Goal: Find contact information: Find contact information

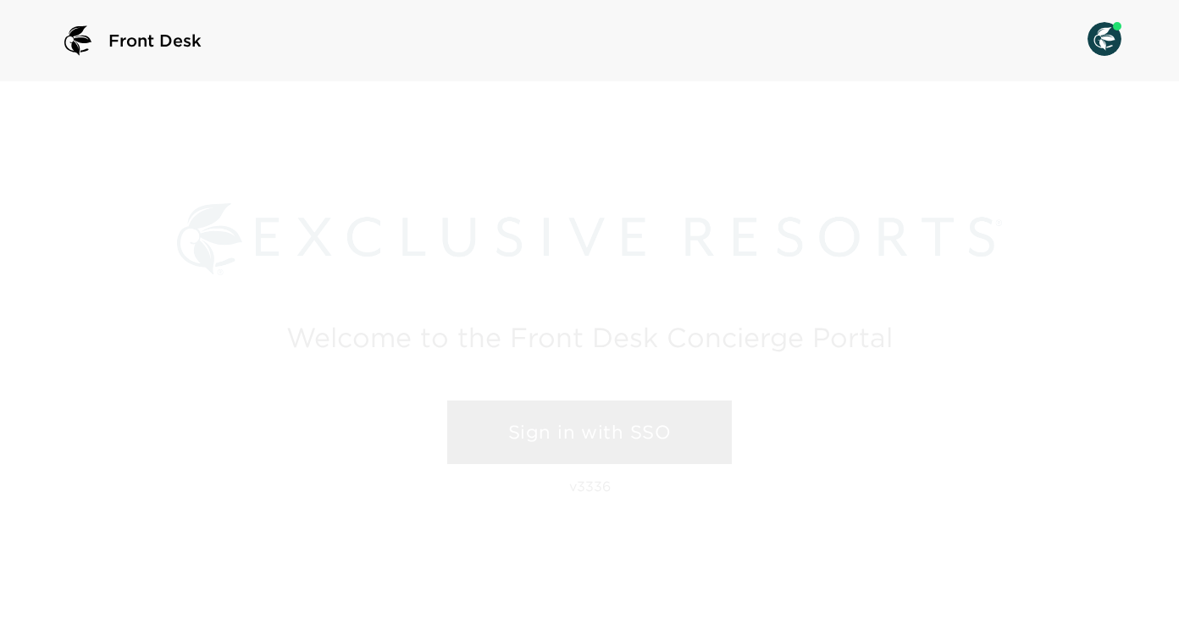
click at [524, 429] on link "Sign in with SSO" at bounding box center [589, 433] width 285 height 64
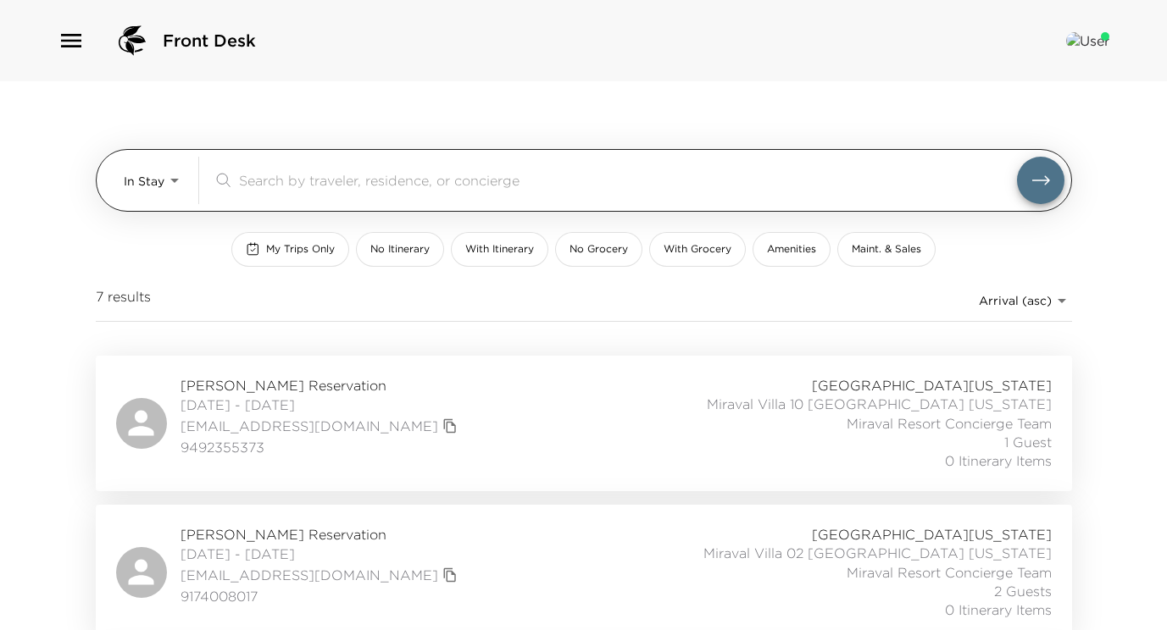
click at [175, 182] on body "Front Desk In Stay In-Stay ​ My Trips Only No Itinerary With Itinerary No Groce…" at bounding box center [583, 315] width 1167 height 630
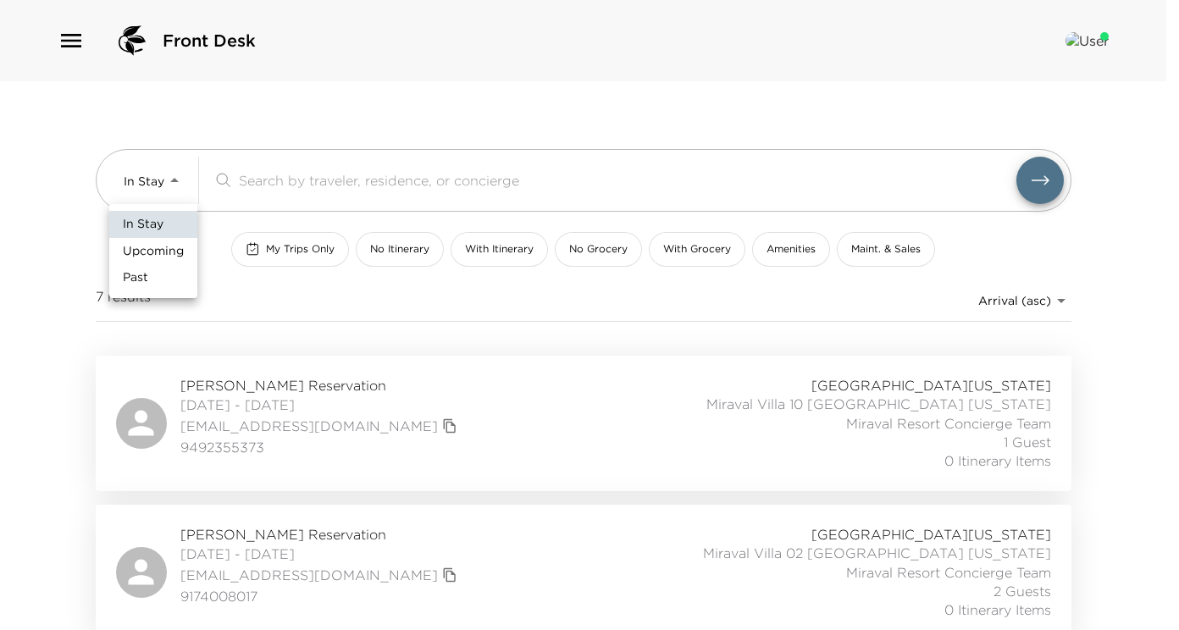
click at [174, 248] on span "Upcoming" at bounding box center [153, 251] width 61 height 17
type input "Upcoming"
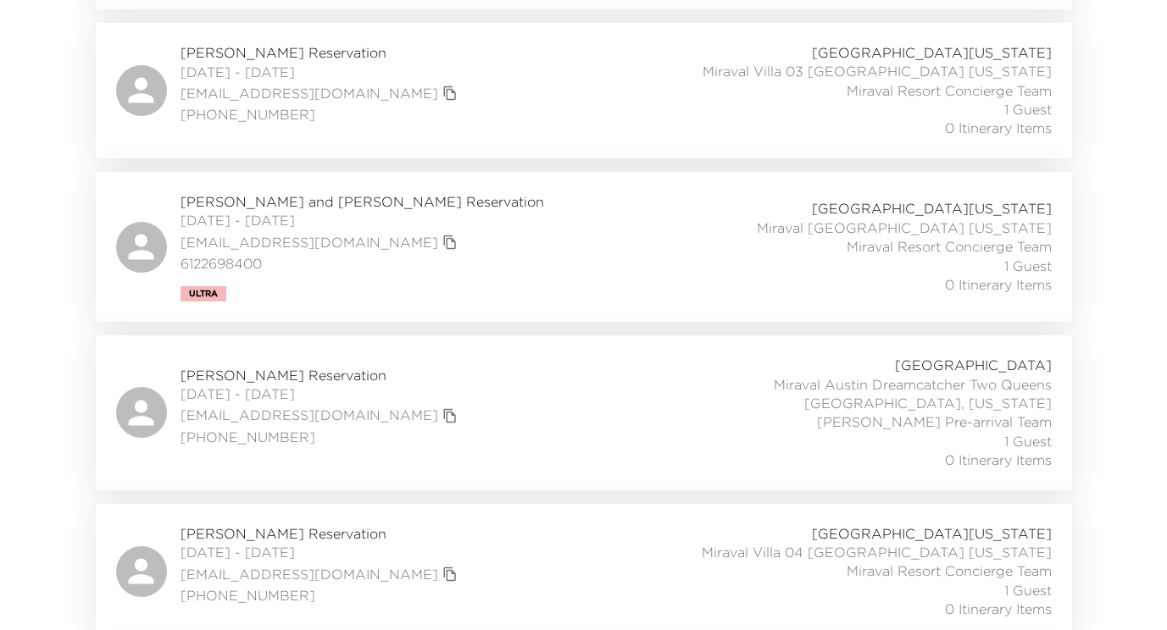
scroll to position [8065, 0]
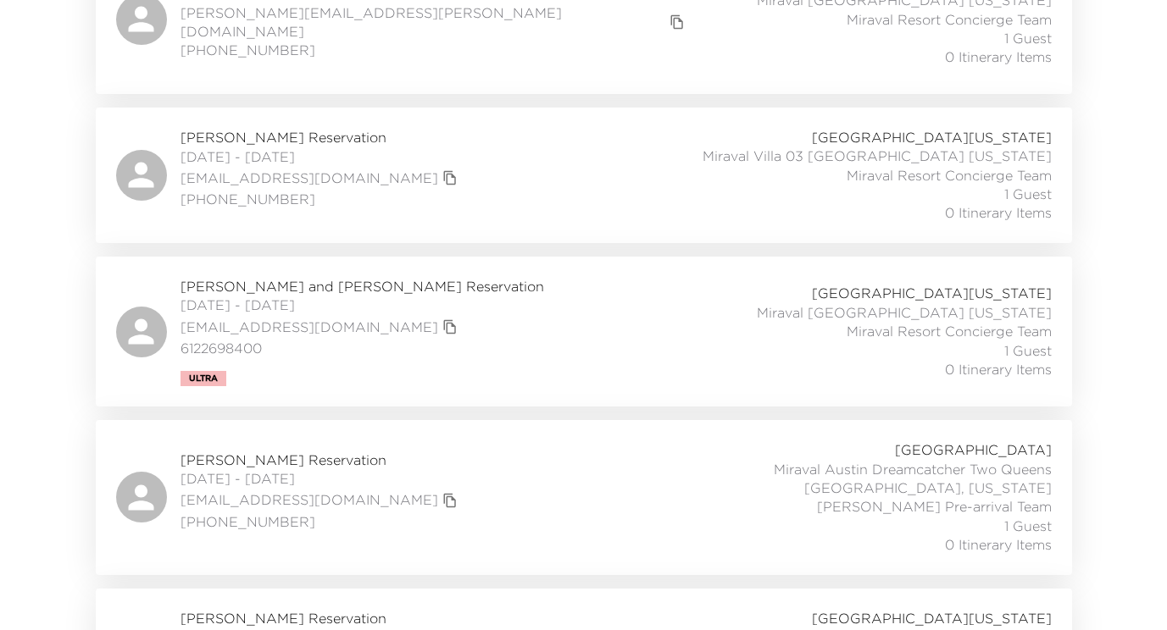
click at [279, 277] on span "Peggy and John Scholz Reservation" at bounding box center [361, 286] width 363 height 19
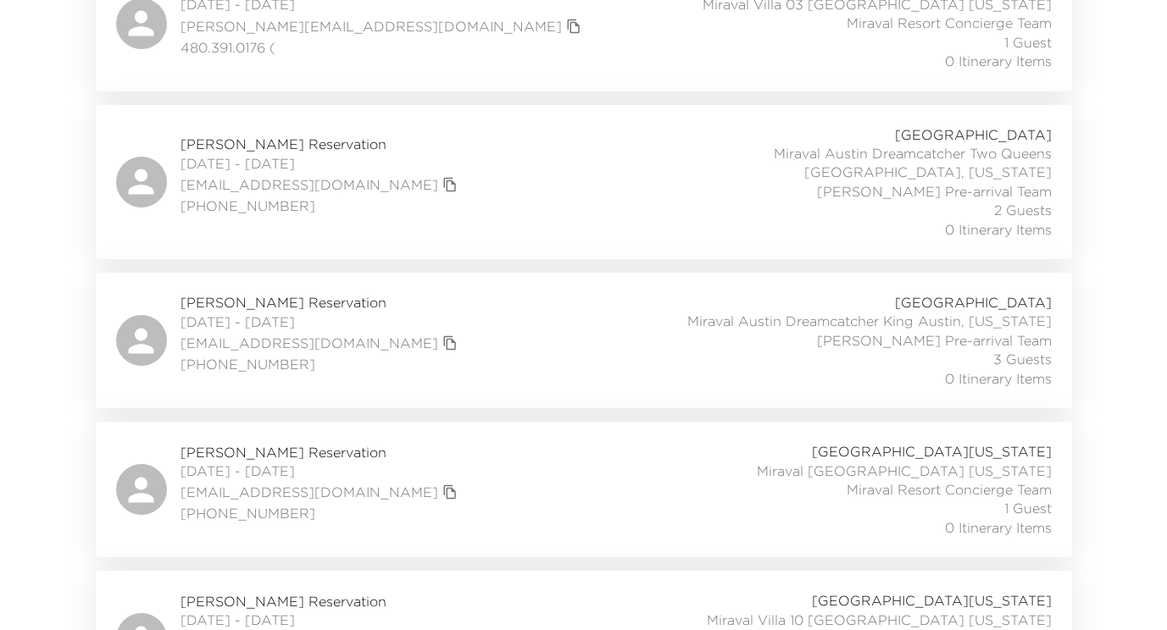
scroll to position [18209, 0]
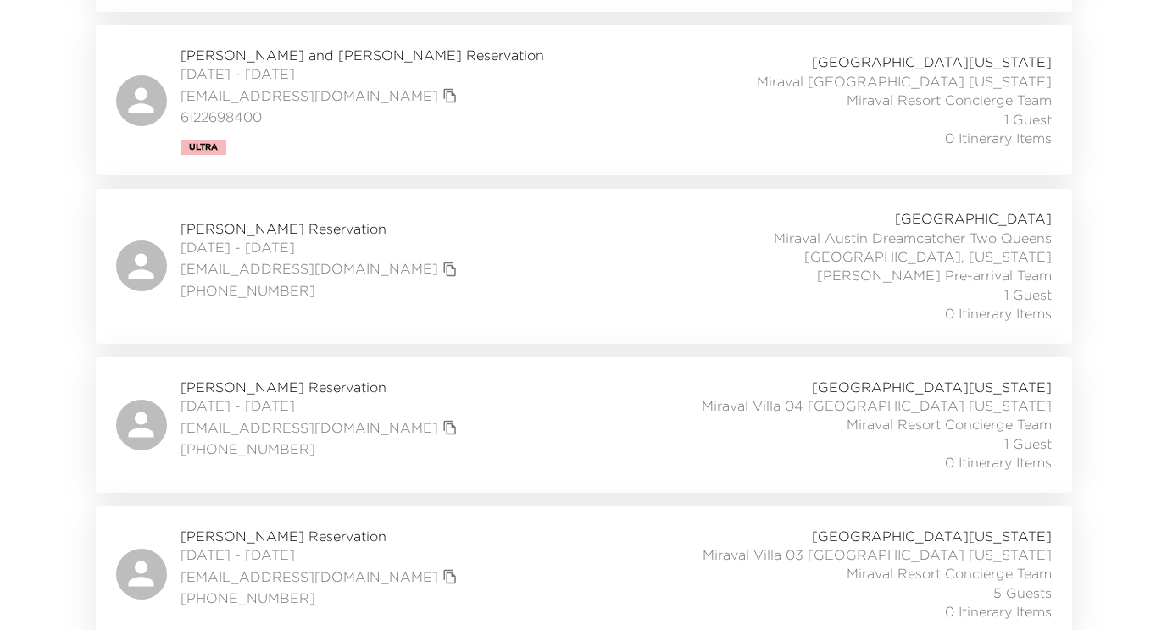
scroll to position [8043, 0]
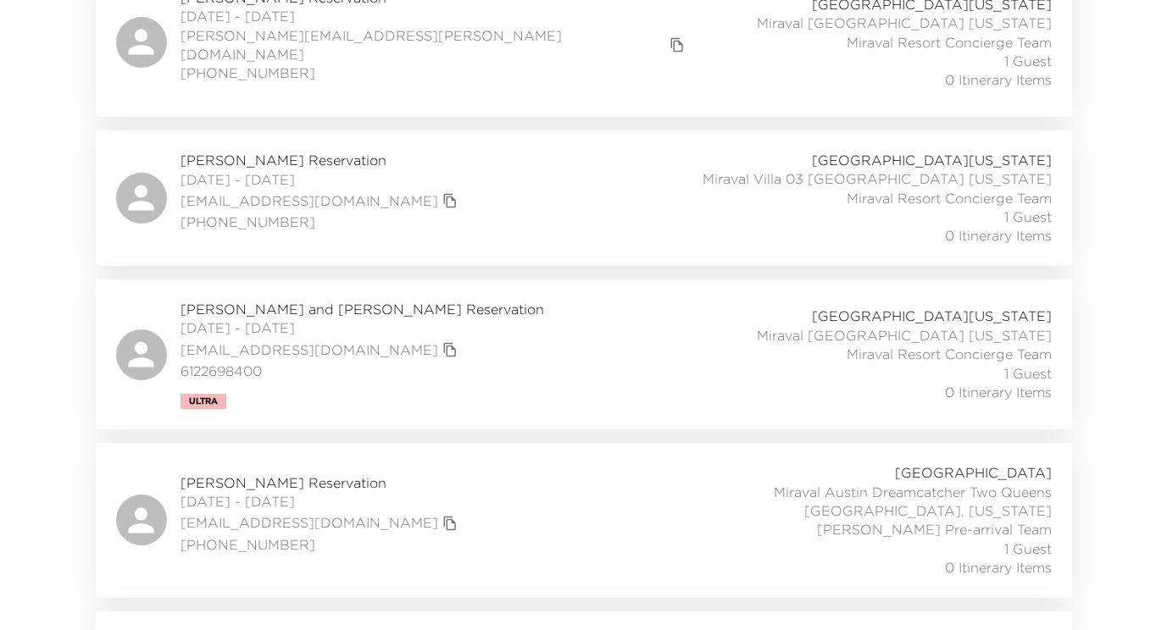
click at [323, 300] on span "Peggy and John Scholz Reservation" at bounding box center [361, 309] width 363 height 19
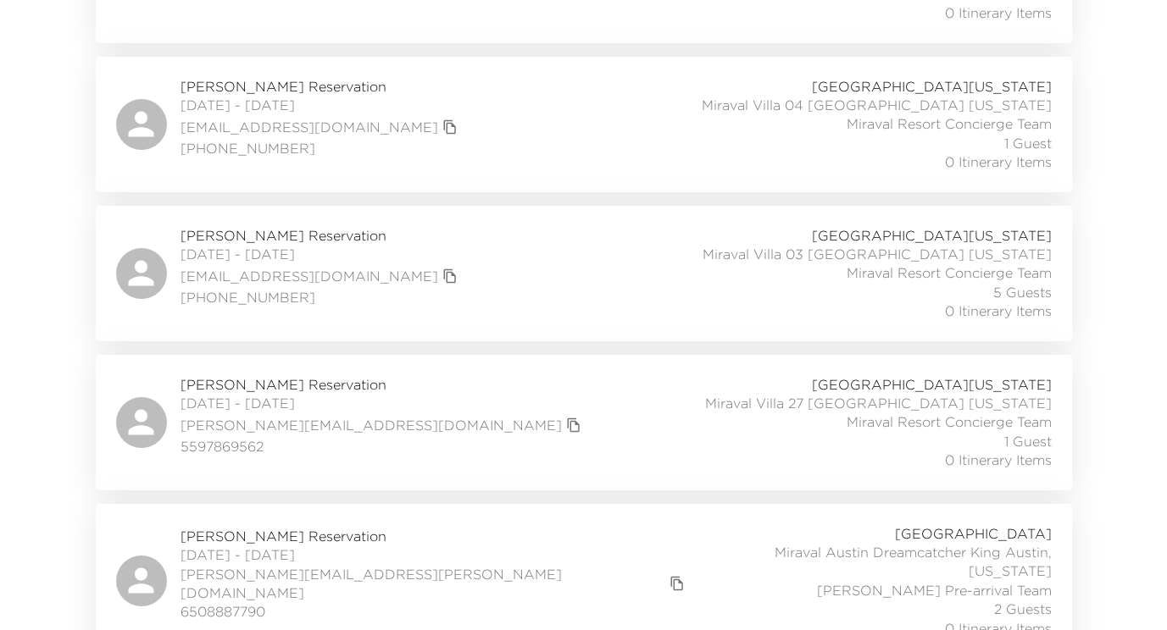
scroll to position [8636, 0]
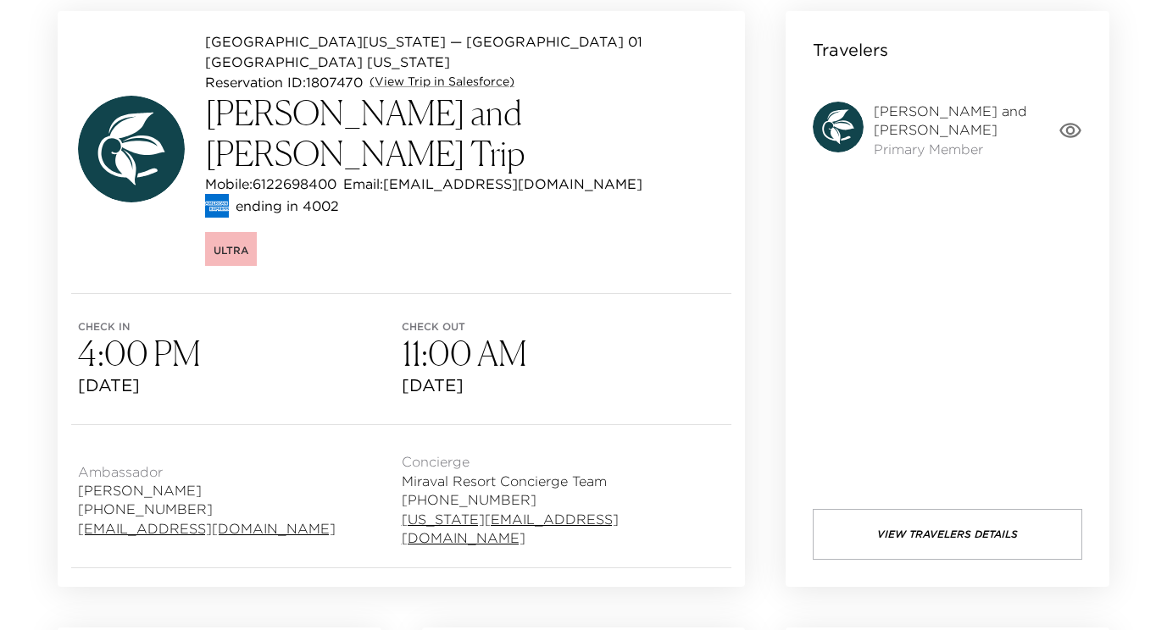
scroll to position [169, 0]
drag, startPoint x: 56, startPoint y: 466, endPoint x: 123, endPoint y: 509, distance: 79.7
click at [123, 509] on div "Miraval Arizona Resort & Spa — Miraval Villa 01 Tucson Arizona Reservation ID: …" at bounding box center [401, 298] width 687 height 576
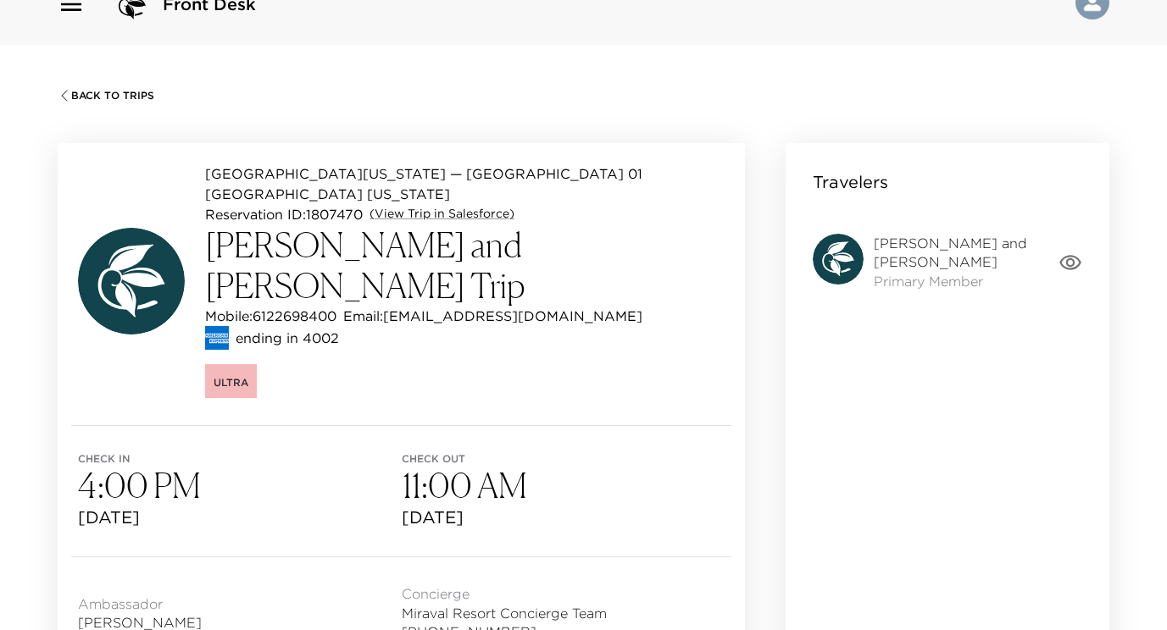
scroll to position [0, 0]
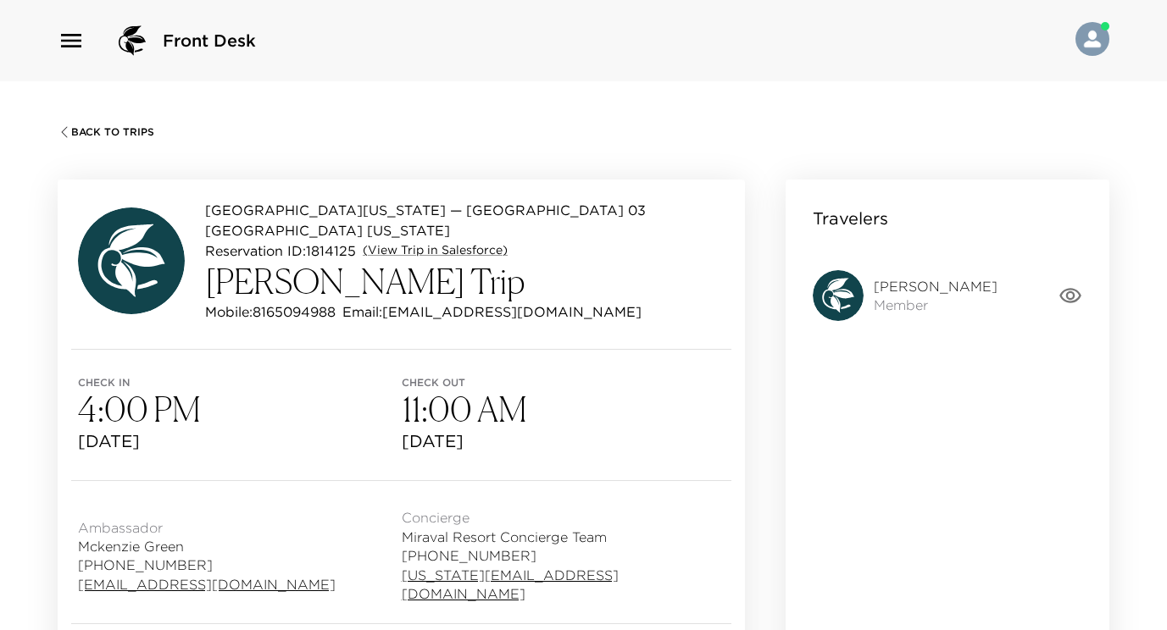
scroll to position [85, 0]
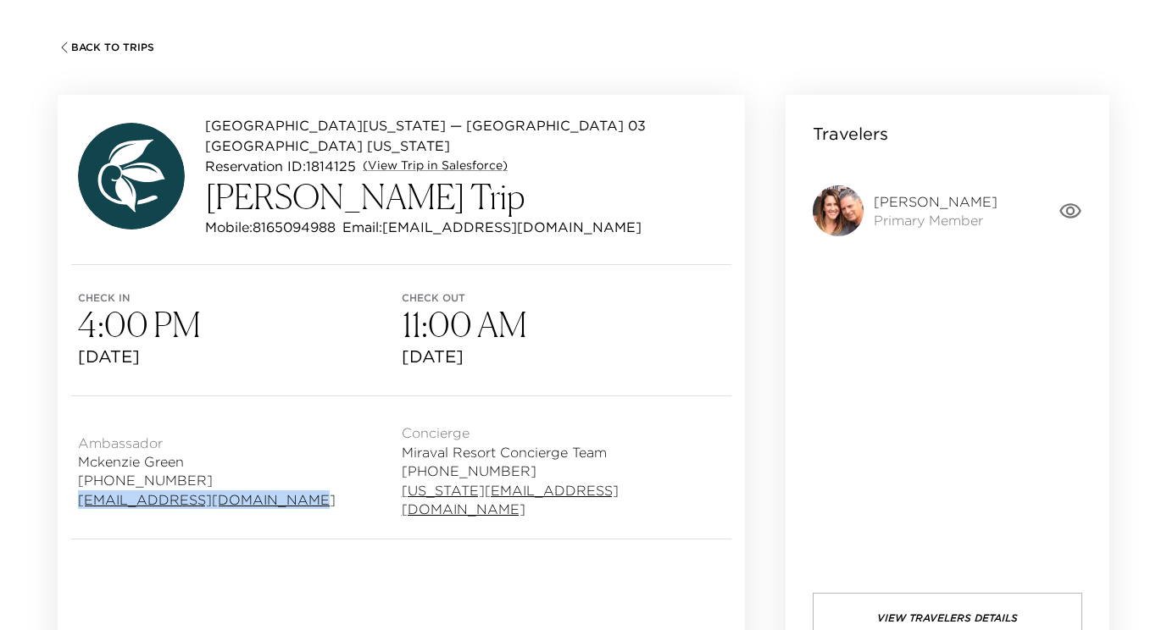
drag, startPoint x: 295, startPoint y: 476, endPoint x: 79, endPoint y: 486, distance: 216.3
click at [79, 486] on div "Ambassador [GEOGRAPHIC_DATA] [PHONE_NUMBER] [EMAIL_ADDRESS][DOMAIN_NAME] Concie…" at bounding box center [401, 467] width 687 height 142
copy link "[EMAIL_ADDRESS][DOMAIN_NAME]"
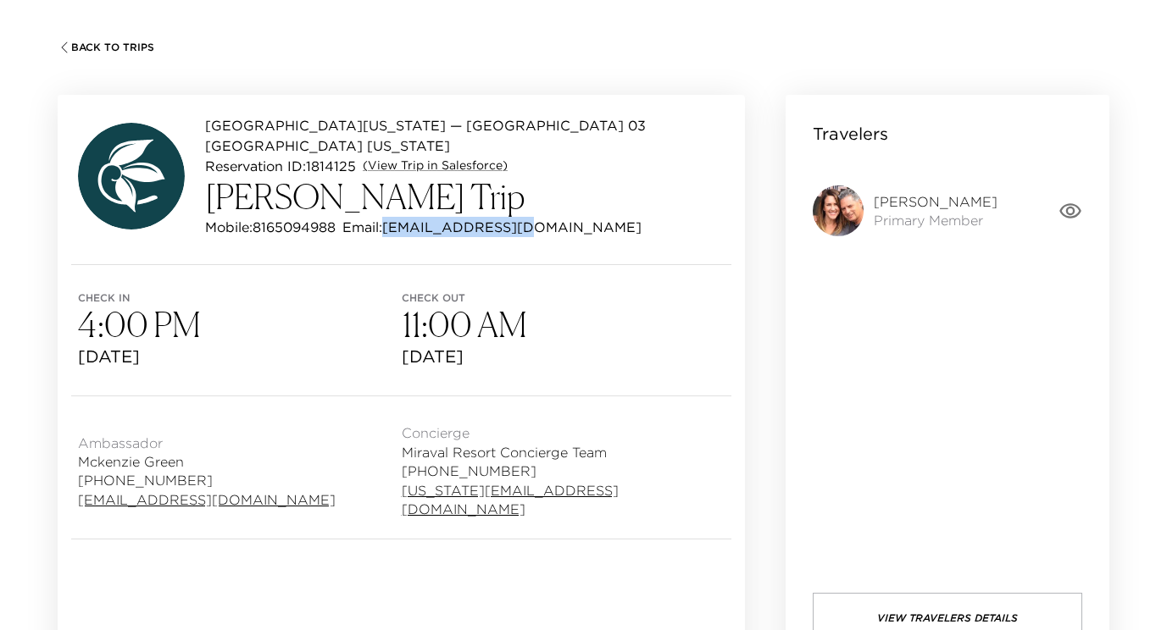
drag, startPoint x: 535, startPoint y: 215, endPoint x: 395, endPoint y: 223, distance: 140.8
click at [395, 223] on div "[GEOGRAPHIC_DATA][US_STATE] — [GEOGRAPHIC_DATA] 03 [GEOGRAPHIC_DATA] [US_STATE]…" at bounding box center [401, 179] width 687 height 169
copy p "[EMAIL_ADDRESS][DOMAIN_NAME]"
